Goal: Task Accomplishment & Management: Manage account settings

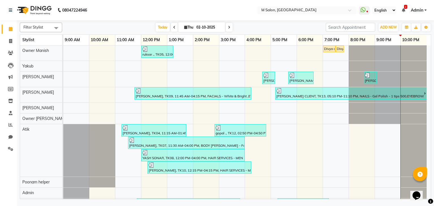
click at [228, 27] on icon at bounding box center [229, 27] width 2 height 3
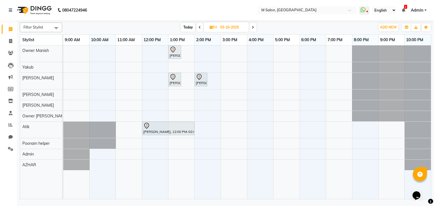
click at [185, 25] on span "Today" at bounding box center [188, 27] width 14 height 9
type input "02-10-2025"
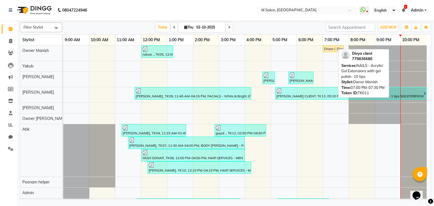
click at [331, 50] on div "Divya client, TK11, 07:00 PM-07:30 PM, NAILS - Acrylic/ Gel Extensions with gel…" at bounding box center [329, 48] width 11 height 5
select select "1"
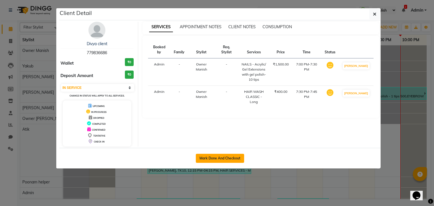
click at [226, 156] on button "Mark Done And Checkout" at bounding box center [220, 158] width 48 height 9
select select "service"
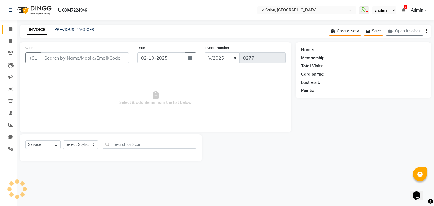
type input "779836686"
select select "86896"
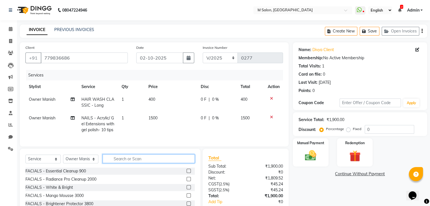
click at [120, 163] on input "text" at bounding box center [149, 159] width 92 height 9
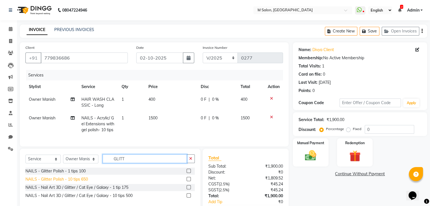
type input "GLITT"
click at [48, 182] on div "NAILS - Glitter Polish - 10 tips 650" at bounding box center [56, 180] width 62 height 6
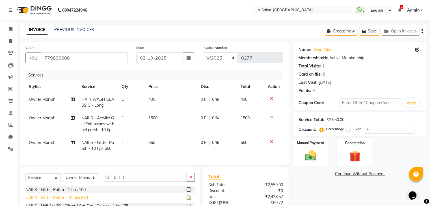
checkbox input "false"
click at [212, 118] on span "0 %" at bounding box center [215, 118] width 7 height 6
select select "86896"
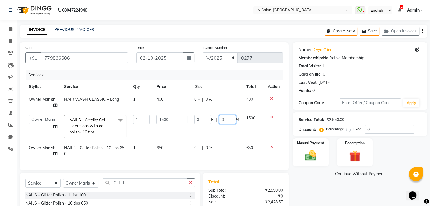
click at [229, 120] on input "0" at bounding box center [227, 119] width 17 height 9
type input "20"
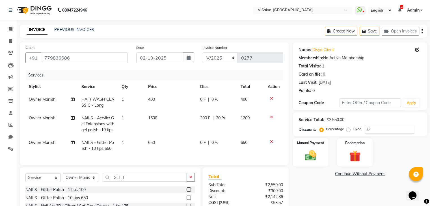
click at [206, 150] on td "0 F | 0 %" at bounding box center [217, 145] width 40 height 19
select select "86896"
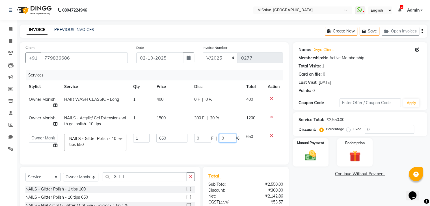
click at [224, 142] on input "0" at bounding box center [227, 138] width 17 height 9
type input "20"
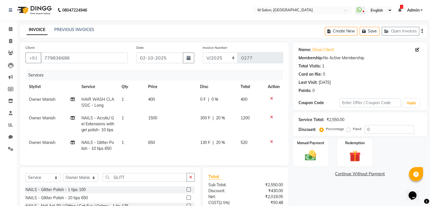
click at [207, 100] on div "0 F | 0 %" at bounding box center [217, 100] width 34 height 6
select select "86896"
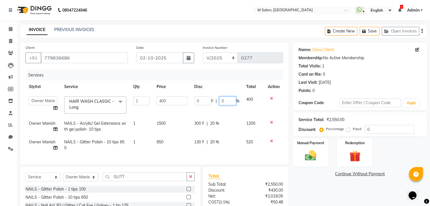
click at [233, 100] on input "0" at bounding box center [227, 101] width 17 height 9
type input "20"
click at [234, 80] on div "Services" at bounding box center [156, 75] width 261 height 10
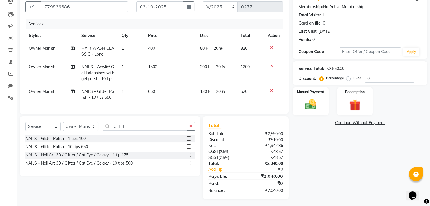
scroll to position [57, 0]
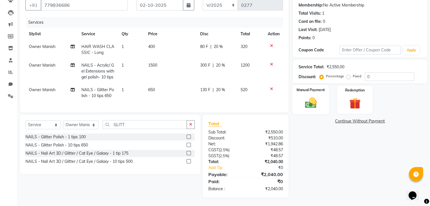
click at [312, 97] on img at bounding box center [310, 103] width 19 height 14
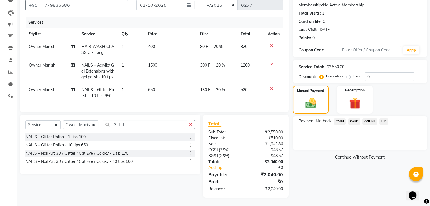
click at [47, 63] on span "Owner Manish" at bounding box center [42, 65] width 27 height 5
select select "86896"
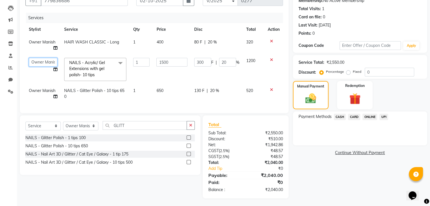
click at [47, 61] on select "Admin Atik AZHAR Heena Owner Manish Owner Rima Solanki Poonam helper Pranali ta…" at bounding box center [43, 62] width 29 height 9
select select "87586"
click at [38, 91] on span "Owner Manish" at bounding box center [42, 90] width 27 height 5
select select "86896"
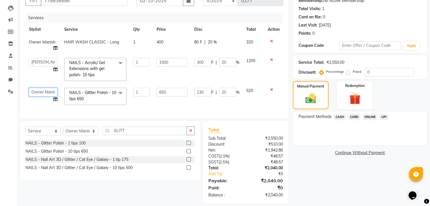
click at [38, 91] on select "Admin Atik AZHAR Heena Owner Manish Owner Rima Solanki Poonam helper Pranali ta…" at bounding box center [43, 92] width 29 height 9
select select "87586"
click at [350, 135] on div "Payment Methods CASH CARD ONLINE UPI" at bounding box center [360, 129] width 134 height 34
click at [382, 116] on span "UPI" at bounding box center [383, 117] width 9 height 6
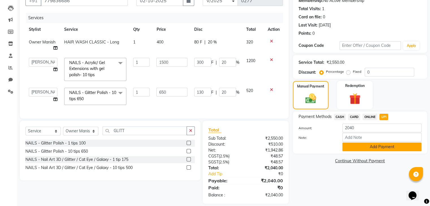
click at [375, 149] on button "Add Payment" at bounding box center [381, 147] width 79 height 9
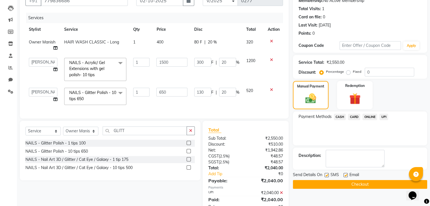
click at [372, 183] on button "Checkout" at bounding box center [360, 184] width 134 height 9
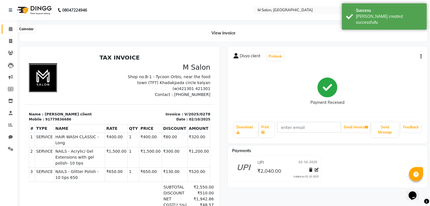
click at [8, 28] on span at bounding box center [11, 29] width 10 height 6
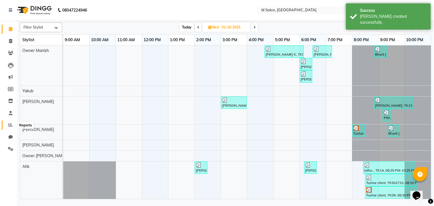
click at [8, 124] on icon at bounding box center [10, 125] width 4 height 4
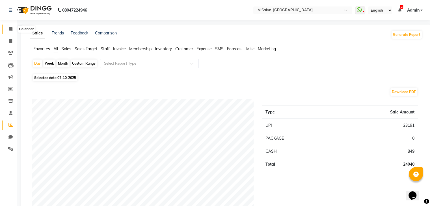
click at [13, 30] on span at bounding box center [11, 29] width 10 height 6
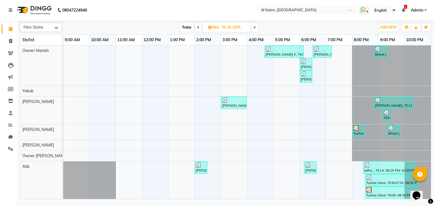
click at [186, 26] on span "Today" at bounding box center [187, 27] width 14 height 9
type input "02-10-2025"
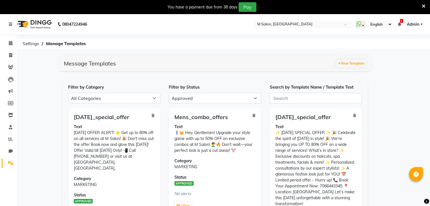
select select "APPROVED"
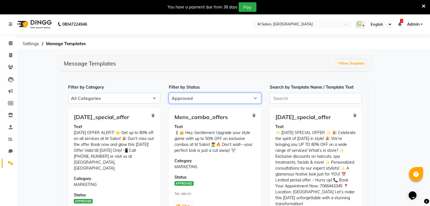
click at [186, 97] on select "All Approved Rejected Failed Pending" at bounding box center [215, 98] width 92 height 11
select select
click at [169, 93] on select "All Approved Rejected Failed Pending" at bounding box center [215, 98] width 92 height 11
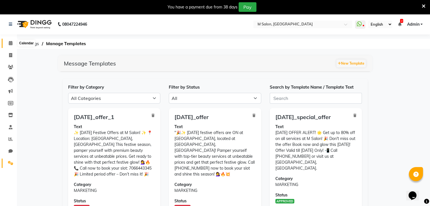
click at [10, 43] on icon at bounding box center [11, 43] width 4 height 4
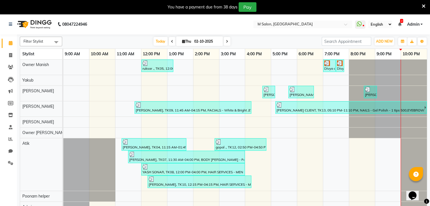
click at [171, 40] on icon at bounding box center [172, 41] width 2 height 3
type input "01-10-2025"
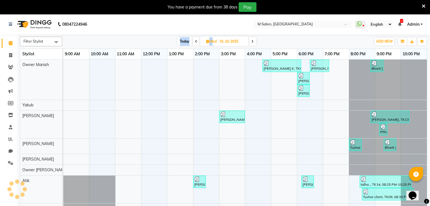
click at [170, 40] on div "[DATE] [DATE]" at bounding box center [216, 41] width 303 height 8
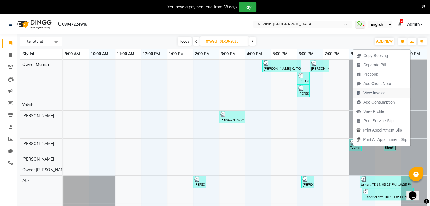
click at [373, 92] on span "View Invoice" at bounding box center [374, 93] width 22 height 6
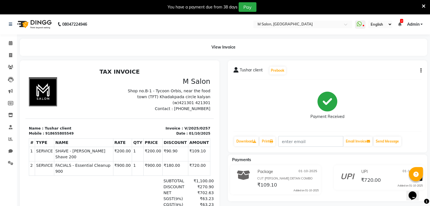
click at [420, 71] on icon "button" at bounding box center [420, 71] width 1 height 0
click at [392, 58] on div "Cancel Invoice" at bounding box center [392, 60] width 39 height 7
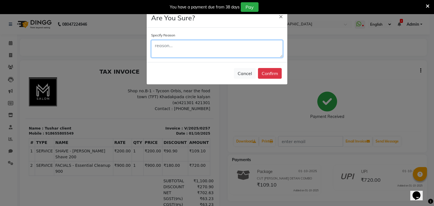
click at [231, 54] on textarea at bounding box center [217, 49] width 132 height 18
type textarea "."
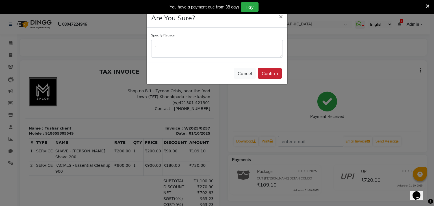
click at [267, 73] on button "Confirm" at bounding box center [270, 73] width 24 height 11
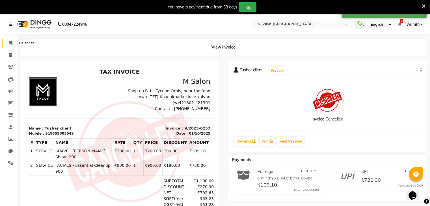
click at [9, 44] on icon at bounding box center [11, 43] width 4 height 4
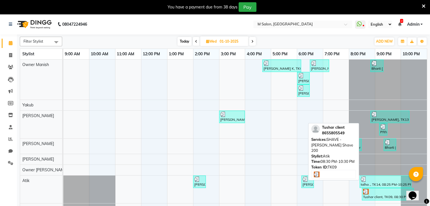
click at [365, 191] on img at bounding box center [366, 192] width 6 height 6
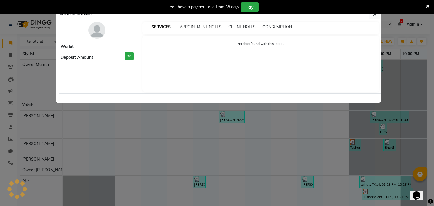
select select "3"
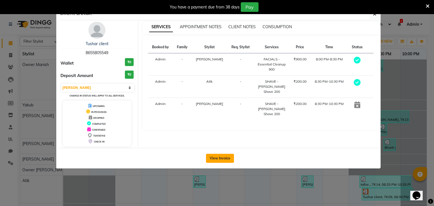
click at [223, 157] on button "View Invoice" at bounding box center [220, 158] width 28 height 9
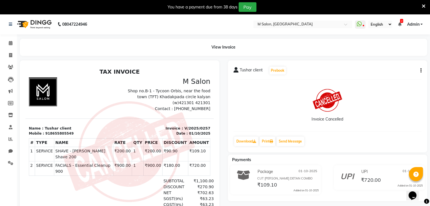
click at [58, 131] on div "918655805549" at bounding box center [59, 133] width 28 height 5
copy div "918655805549"
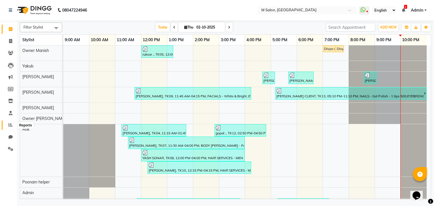
click at [11, 124] on icon at bounding box center [10, 125] width 4 height 4
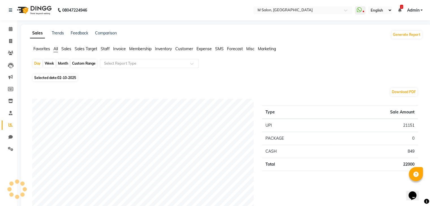
click at [103, 49] on span "Staff" at bounding box center [105, 48] width 9 height 5
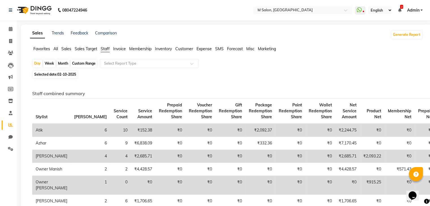
click at [63, 75] on span "02-10-2025" at bounding box center [66, 74] width 19 height 4
select select "10"
select select "2025"
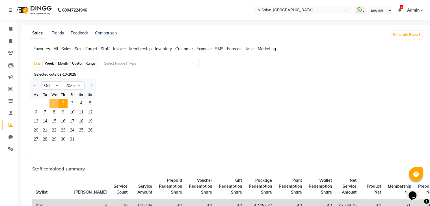
click at [53, 103] on span "1" at bounding box center [53, 103] width 9 height 9
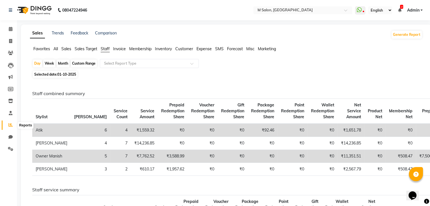
click at [9, 127] on icon at bounding box center [10, 125] width 4 height 4
click at [57, 37] on div "Trends" at bounding box center [58, 34] width 12 height 9
click at [57, 33] on link "Trends" at bounding box center [58, 33] width 12 height 5
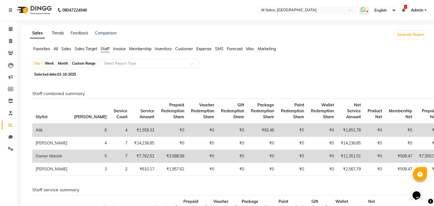
select select "by_client"
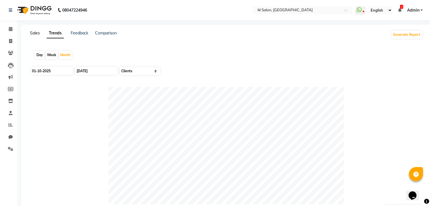
click at [33, 32] on link "Sales" at bounding box center [35, 33] width 10 height 5
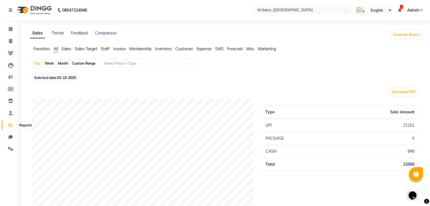
click at [9, 123] on span at bounding box center [11, 125] width 10 height 6
click at [12, 42] on icon at bounding box center [10, 41] width 3 height 4
select select "service"
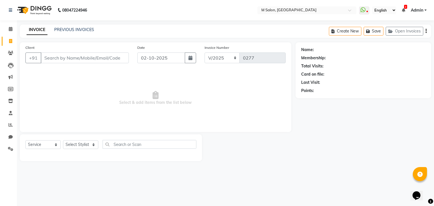
click at [55, 57] on input "Client" at bounding box center [85, 58] width 88 height 11
type input "918655805549"
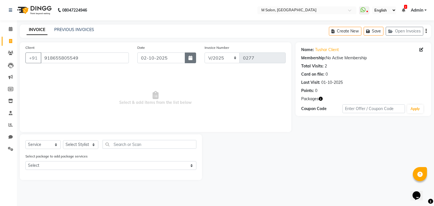
click at [189, 60] on button "button" at bounding box center [190, 58] width 11 height 11
select select "10"
select select "2025"
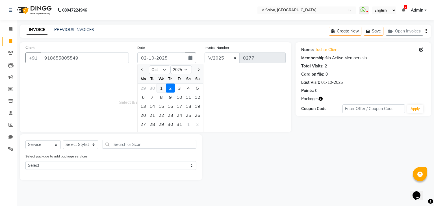
click at [161, 90] on div "1" at bounding box center [161, 88] width 9 height 9
type input "01-10-2025"
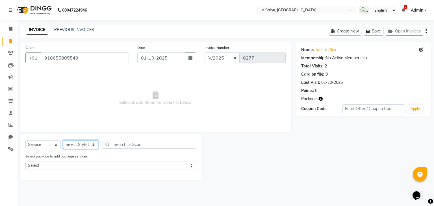
click at [79, 146] on select "Select Stylist Admin Atik AZHAR Heena Owner Manish Owner Rima Solanki Poonam he…" at bounding box center [80, 144] width 35 height 9
select select "89947"
click at [63, 141] on select "Select Stylist Admin Atik AZHAR Heena Owner Manish Owner Rima Solanki Poonam he…" at bounding box center [80, 144] width 35 height 9
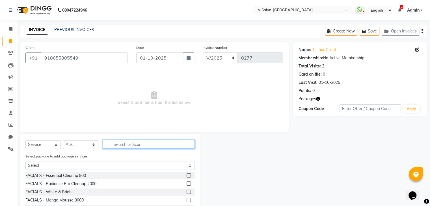
click at [121, 148] on input "text" at bounding box center [149, 144] width 92 height 9
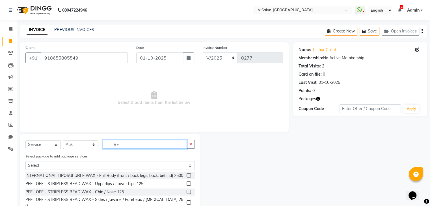
type input "B"
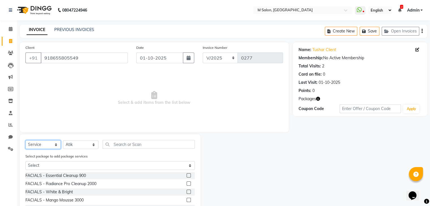
click at [42, 145] on select "Select Service Product Membership Package Voucher Prepaid Gift Card" at bounding box center [42, 144] width 35 height 9
click at [25, 141] on select "Select Service Product Membership Package Voucher Prepaid Gift Card" at bounding box center [42, 144] width 35 height 9
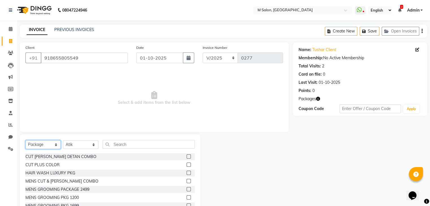
click at [47, 147] on select "Select Service Product Membership Package Voucher Prepaid Gift Card" at bounding box center [42, 144] width 35 height 9
select select "service"
click at [25, 141] on select "Select Service Product Membership Package Voucher Prepaid Gift Card" at bounding box center [42, 144] width 35 height 9
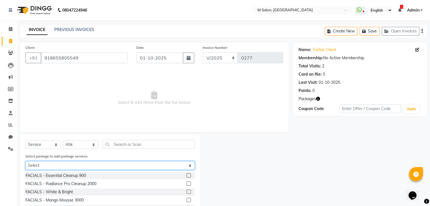
click at [43, 164] on select "Select CUT BEARD DETAN COMBO" at bounding box center [109, 165] width 169 height 9
select select "1: Object"
click at [25, 162] on select "Select CUT BEARD DETAN COMBO" at bounding box center [109, 165] width 169 height 9
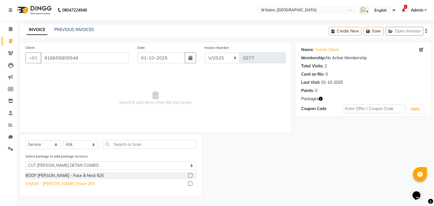
click at [60, 184] on div "SHAVE - [PERSON_NAME] Shave 200" at bounding box center [59, 184] width 69 height 6
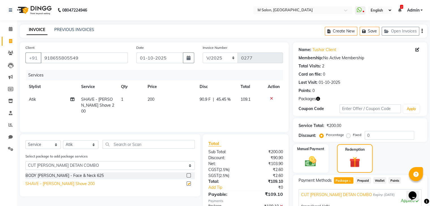
checkbox input "false"
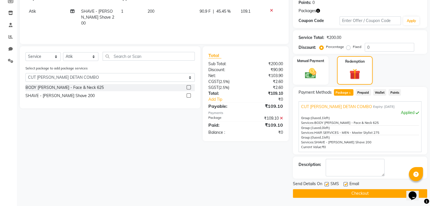
click at [373, 193] on button "Checkout" at bounding box center [360, 193] width 134 height 9
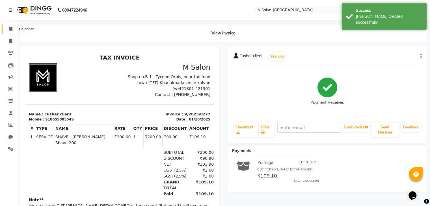
click at [10, 28] on icon at bounding box center [11, 29] width 4 height 4
